Goal: Task Accomplishment & Management: Manage account settings

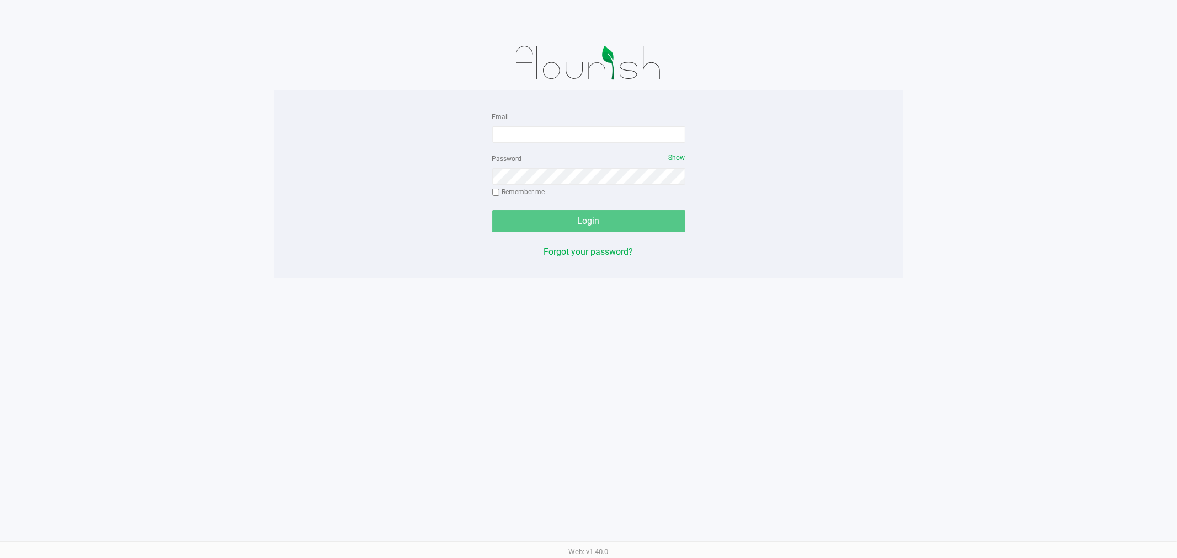
click at [532, 120] on div "Email" at bounding box center [588, 126] width 193 height 33
click at [532, 134] on input "Email" at bounding box center [588, 134] width 193 height 17
type input "[EMAIL_ADDRESS][DOMAIN_NAME]"
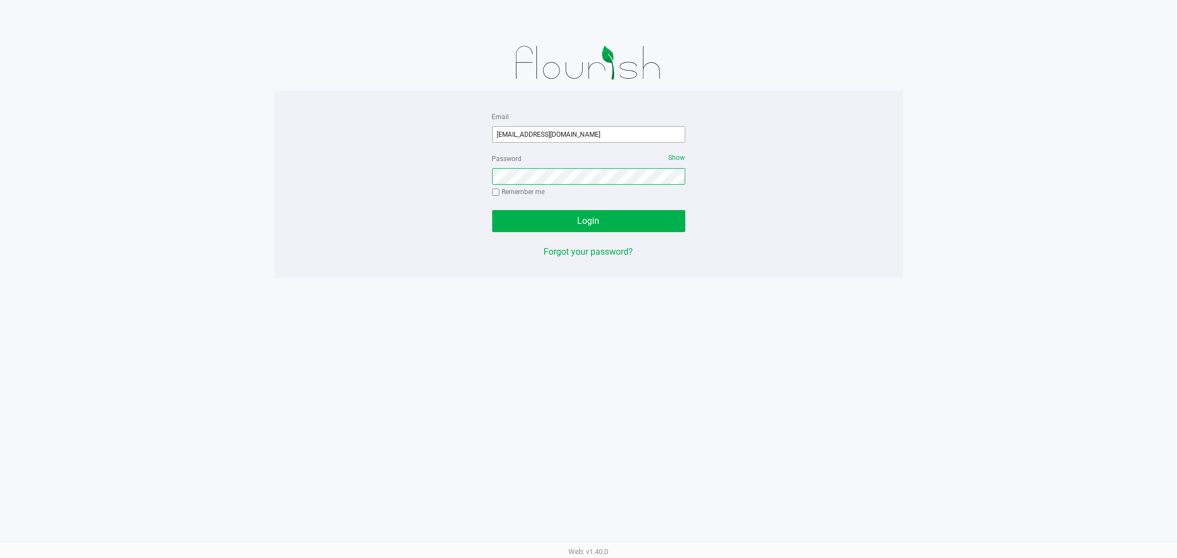
click at [492, 210] on button "Login" at bounding box center [588, 221] width 193 height 22
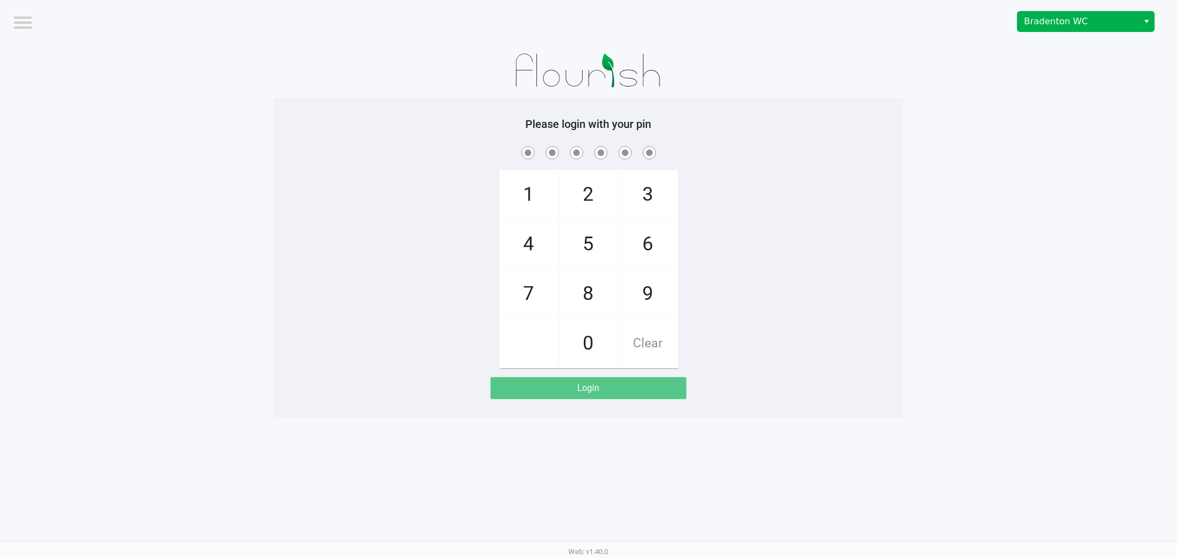
click at [1067, 10] on div "Bradenton WC" at bounding box center [887, 21] width 580 height 43
click at [1063, 21] on span "Bradenton WC" at bounding box center [1078, 21] width 108 height 13
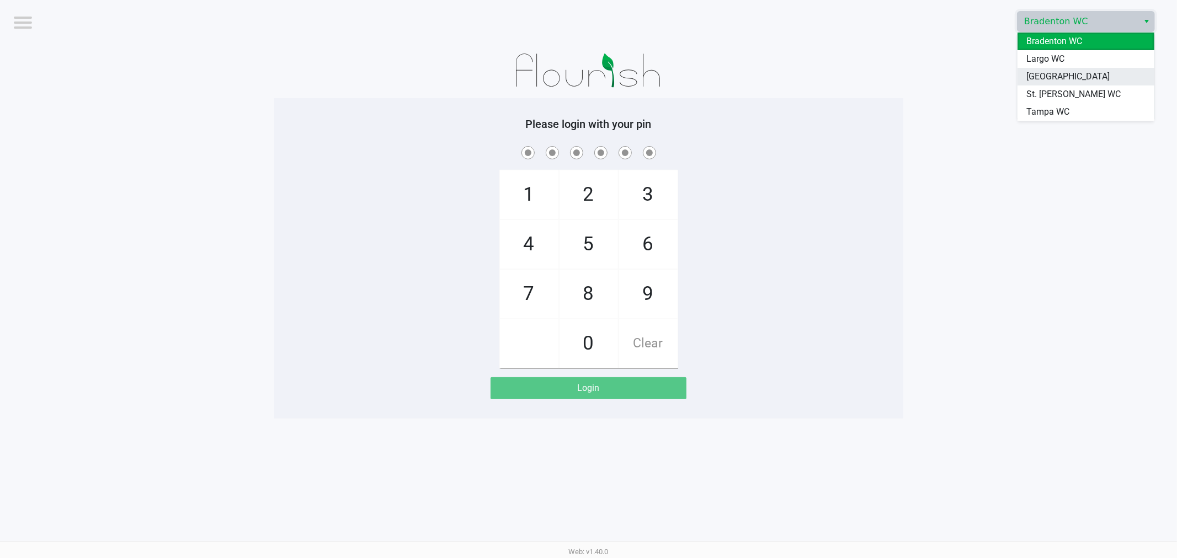
click at [1041, 74] on span "[GEOGRAPHIC_DATA]" at bounding box center [1067, 76] width 83 height 13
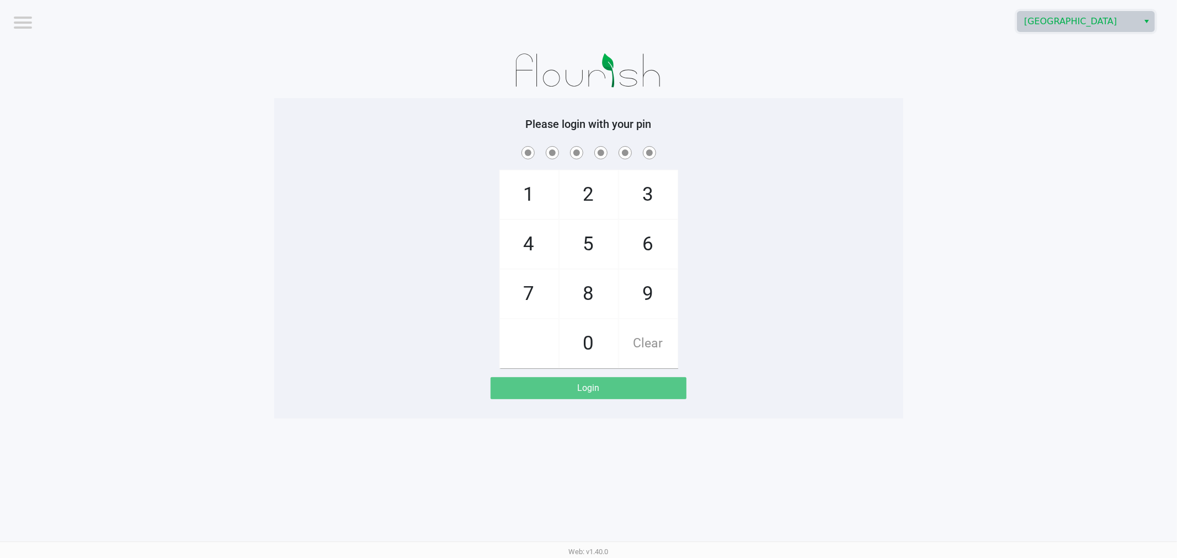
click at [910, 258] on app-pos-login-wrapper "Logout [GEOGRAPHIC_DATA] Please login with your pin 1 4 7 2 5 8 0 3 6 9 Clear L…" at bounding box center [588, 209] width 1177 height 419
checkbox input "true"
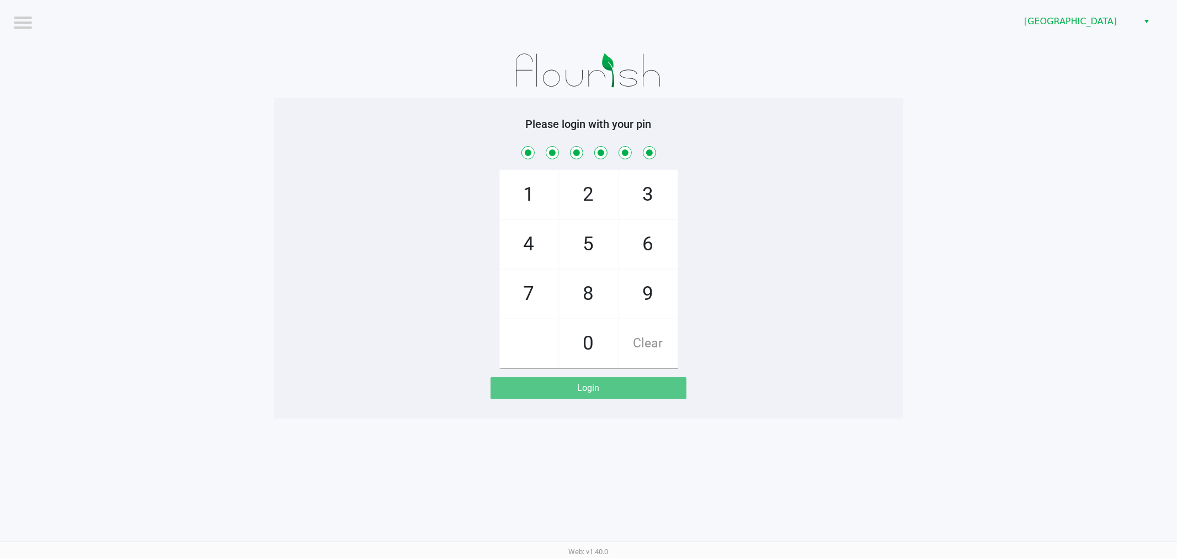
checkbox input "true"
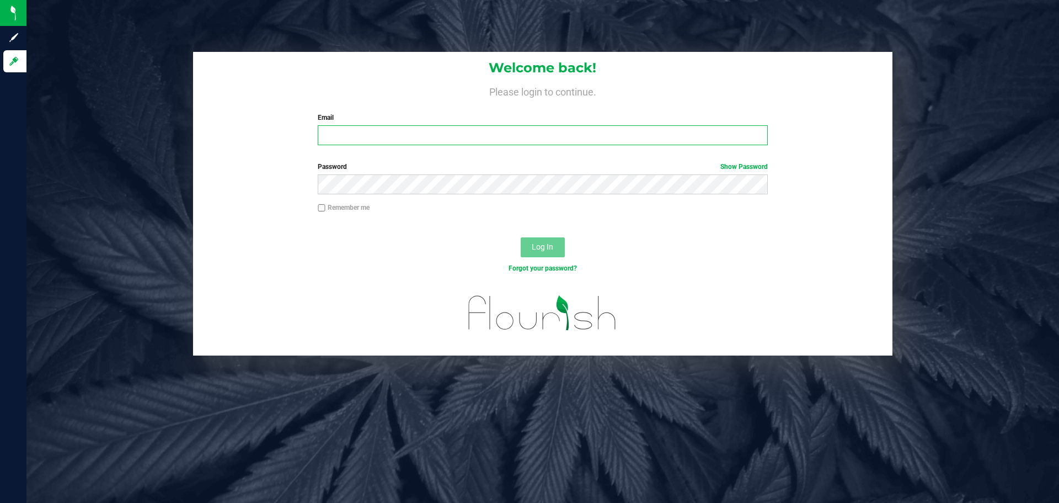
click at [478, 142] on input "Email" at bounding box center [543, 135] width 450 height 20
type input "[EMAIL_ADDRESS][DOMAIN_NAME]"
click at [521, 237] on button "Log In" at bounding box center [543, 247] width 44 height 20
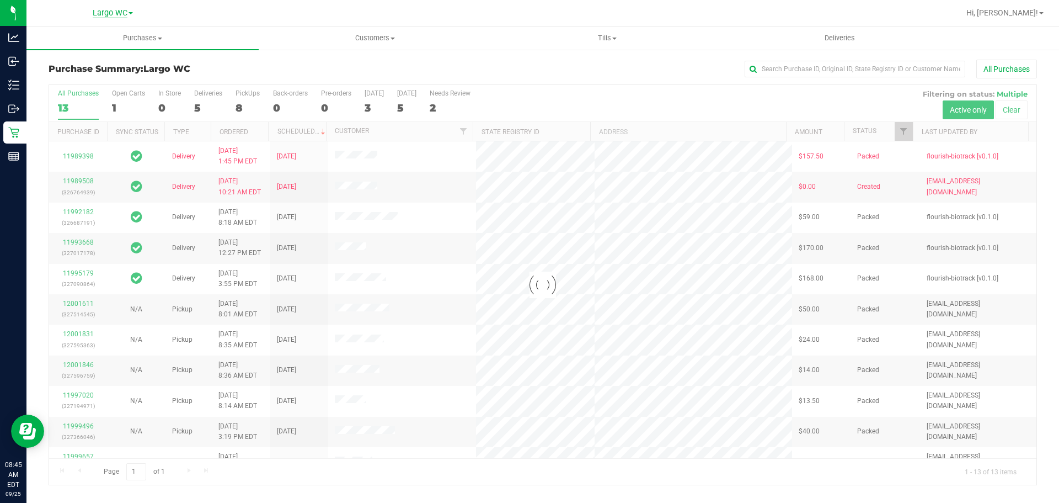
click at [120, 13] on span "Largo WC" at bounding box center [110, 13] width 35 height 10
click at [92, 69] on link "[GEOGRAPHIC_DATA]" at bounding box center [112, 68] width 161 height 15
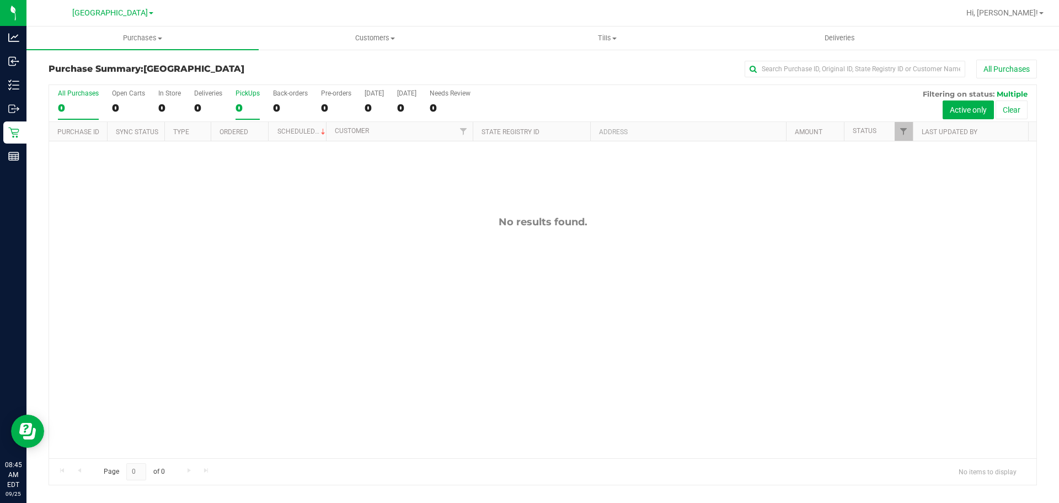
click at [244, 97] on div "PickUps" at bounding box center [248, 93] width 24 height 8
click at [0, 0] on input "PickUps 0" at bounding box center [0, 0] width 0 height 0
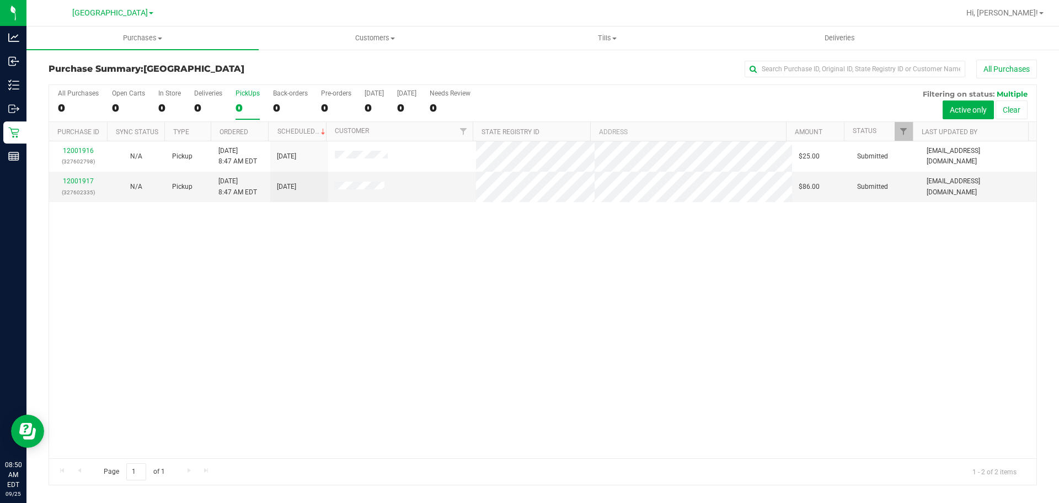
click at [241, 100] on label "PickUps 0" at bounding box center [248, 104] width 24 height 30
click at [0, 0] on input "PickUps 0" at bounding box center [0, 0] width 0 height 0
click at [152, 34] on span "Purchases" at bounding box center [142, 38] width 232 height 10
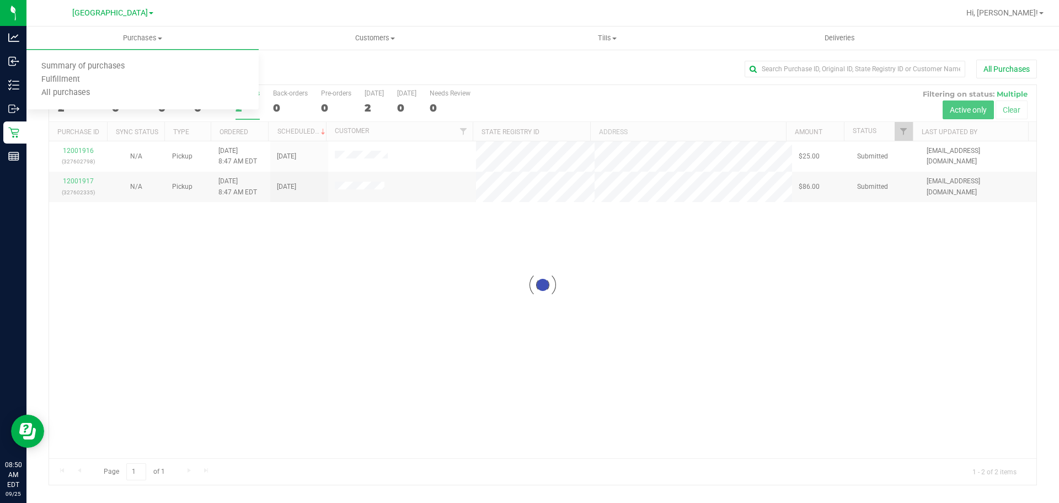
click at [321, 62] on div "Purchase Summary: South Tampa WC All Purchases" at bounding box center [543, 72] width 989 height 24
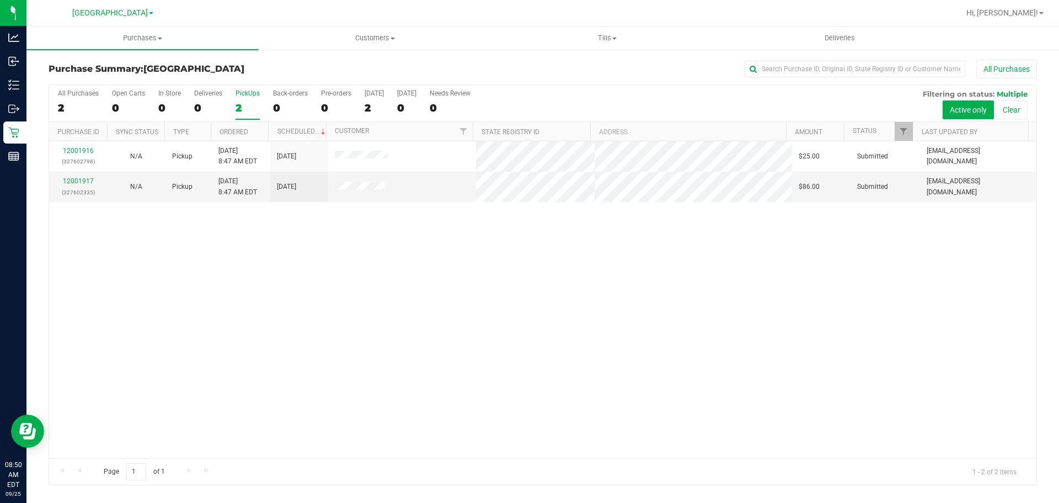
click at [259, 131] on th "Ordered" at bounding box center [240, 131] width 58 height 19
click at [1026, 18] on link "Hi, Raymond!" at bounding box center [1005, 13] width 86 height 12
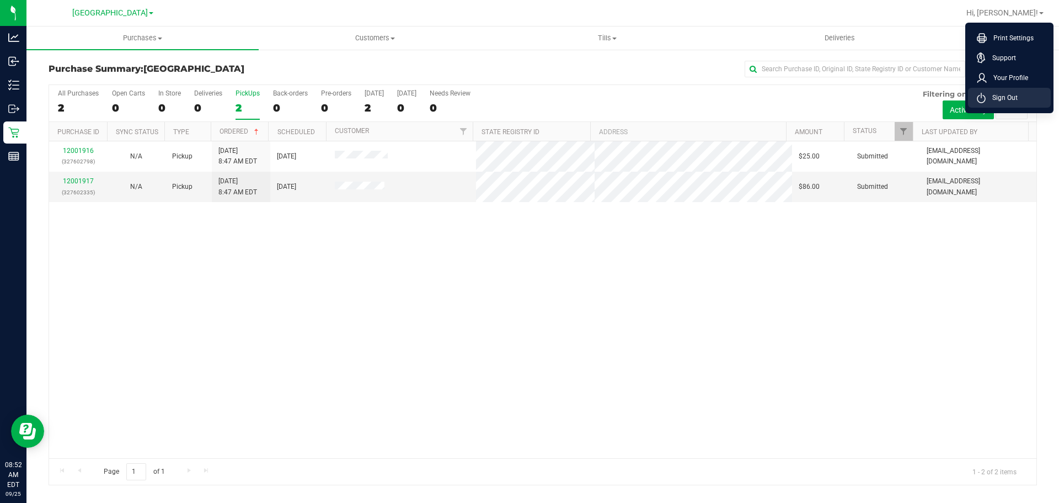
click at [1011, 91] on li "Sign Out" at bounding box center [1009, 98] width 83 height 20
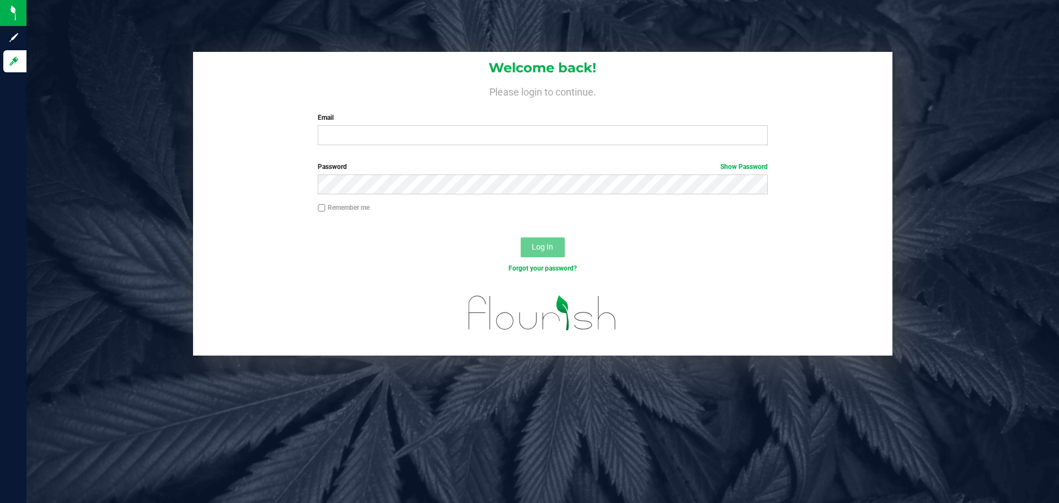
click at [556, 124] on div "Email Required Please format your email correctly." at bounding box center [543, 129] width 466 height 33
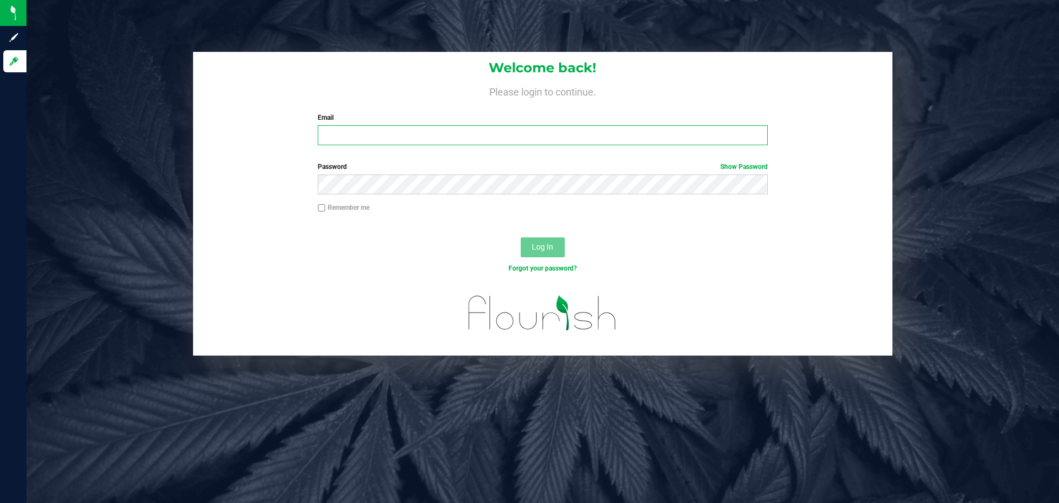
click at [553, 142] on input "Email" at bounding box center [543, 135] width 450 height 20
type input "cevans@liveparallel.com"
click at [521, 237] on button "Log In" at bounding box center [543, 247] width 44 height 20
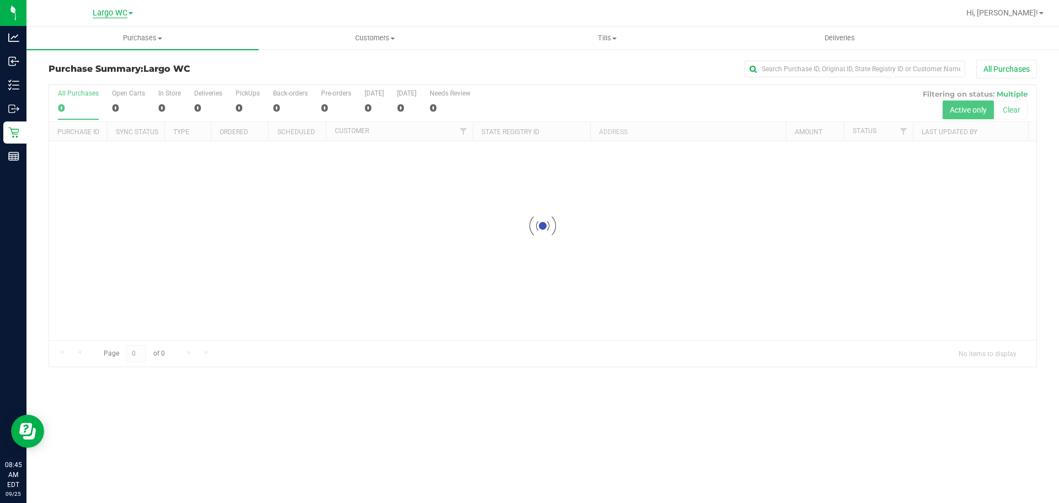
click at [119, 15] on span "Largo WC" at bounding box center [110, 13] width 35 height 10
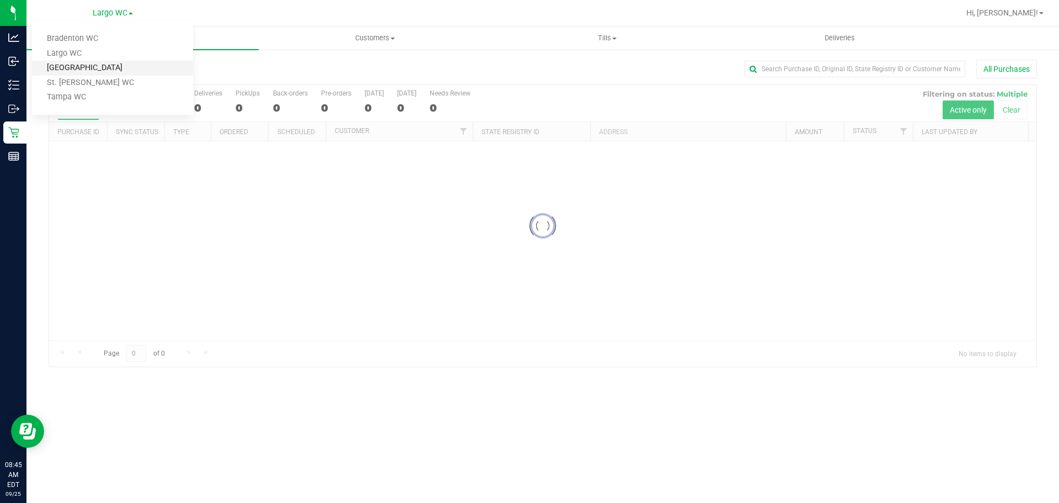
click at [96, 72] on link "[GEOGRAPHIC_DATA]" at bounding box center [112, 68] width 161 height 15
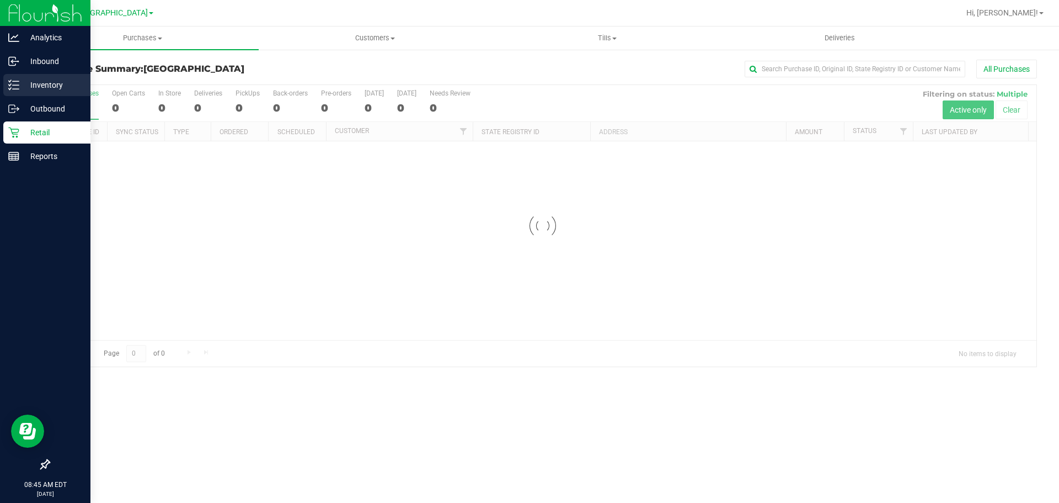
click at [19, 83] on icon at bounding box center [13, 84] width 11 height 11
